Goal: Information Seeking & Learning: Learn about a topic

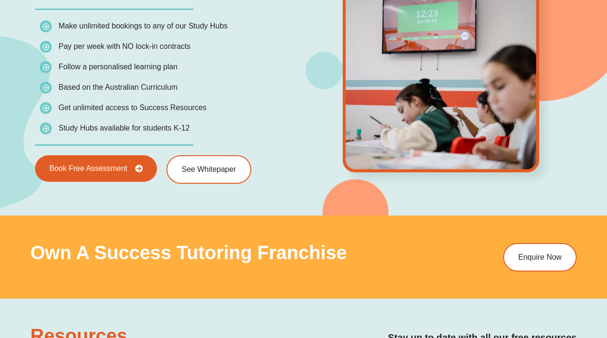
scroll to position [1377, 0]
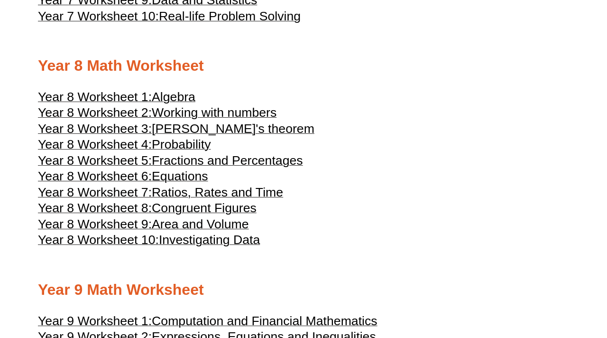
scroll to position [2449, 0]
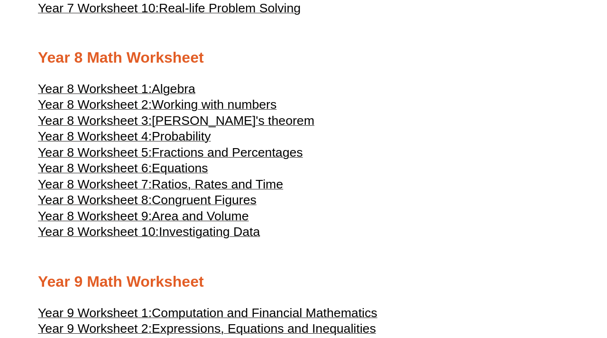
click at [243, 267] on div at bounding box center [303, 255] width 531 height 24
click at [237, 239] on span "Investigating Data" at bounding box center [209, 231] width 101 height 14
